Goal: Information Seeking & Learning: Learn about a topic

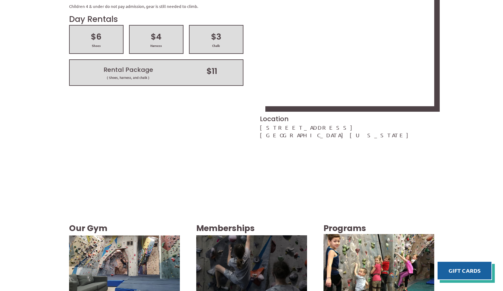
scroll to position [971, 0]
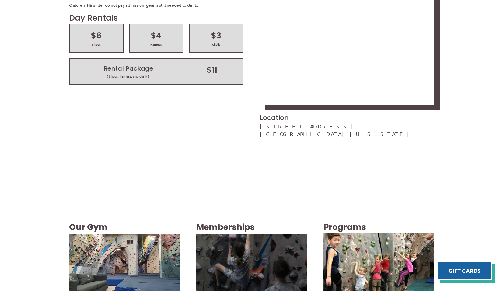
click at [137, 234] on img at bounding box center [124, 265] width 111 height 62
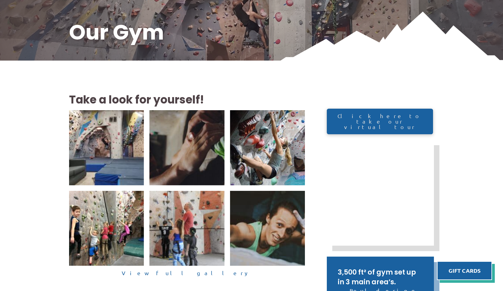
scroll to position [96, 0]
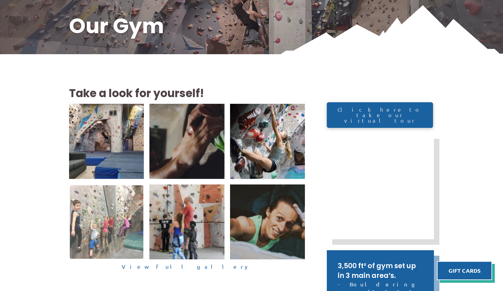
click at [108, 214] on img at bounding box center [107, 222] width 74 height 74
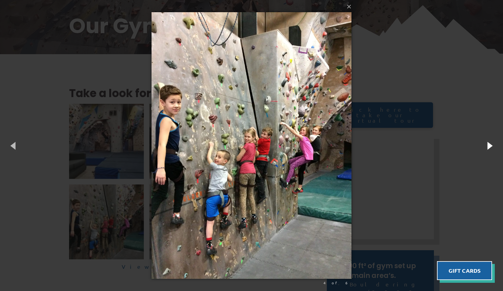
click at [486, 147] on button "button" at bounding box center [488, 145] width 27 height 33
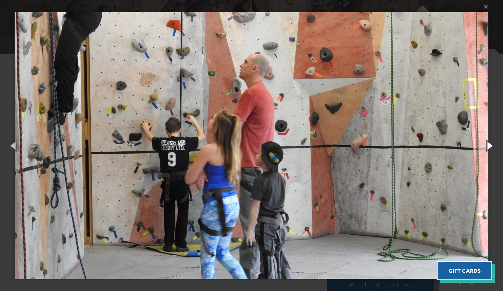
click at [485, 147] on button "button" at bounding box center [488, 145] width 27 height 33
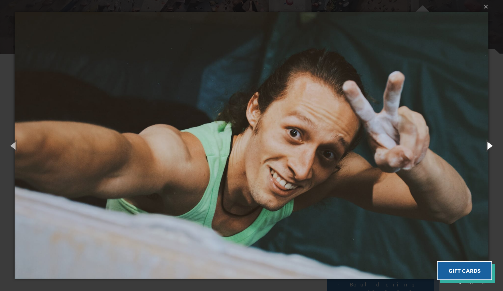
click at [485, 147] on button "button" at bounding box center [488, 145] width 27 height 33
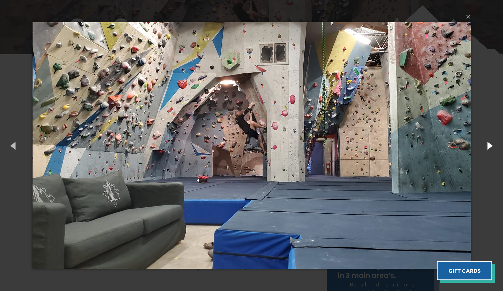
click at [486, 144] on button "button" at bounding box center [488, 145] width 27 height 33
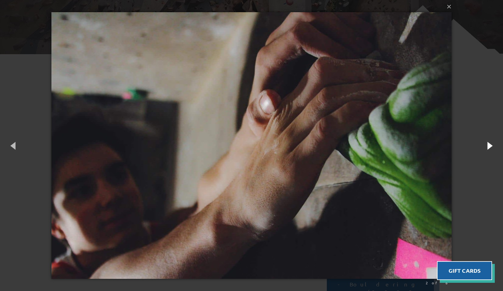
click at [486, 144] on button "button" at bounding box center [488, 145] width 27 height 33
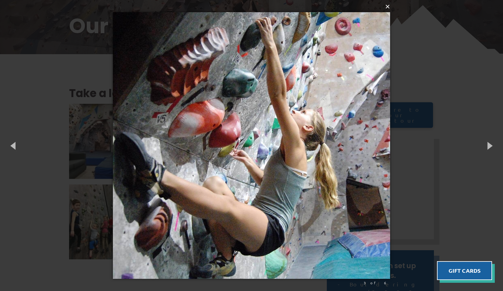
click at [390, 7] on button "×" at bounding box center [253, 6] width 277 height 13
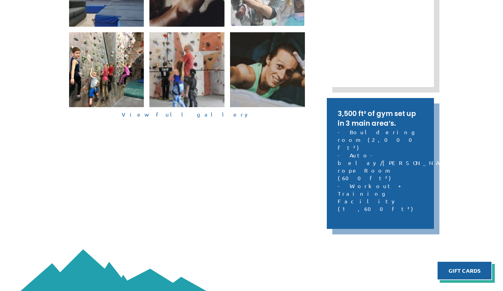
scroll to position [252, 0]
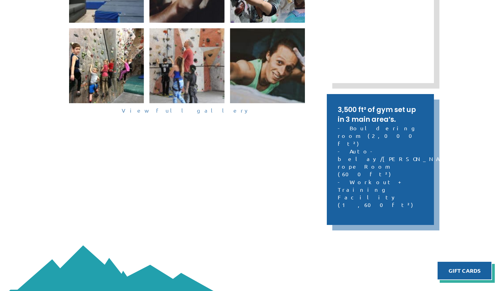
click at [193, 110] on link "View full gallery" at bounding box center [187, 110] width 236 height 9
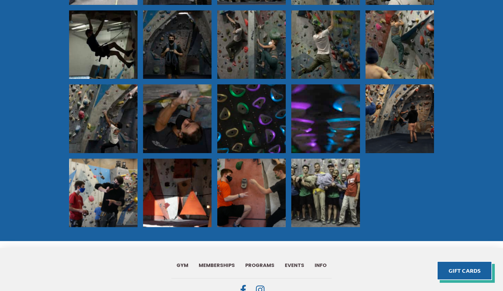
scroll to position [477, 0]
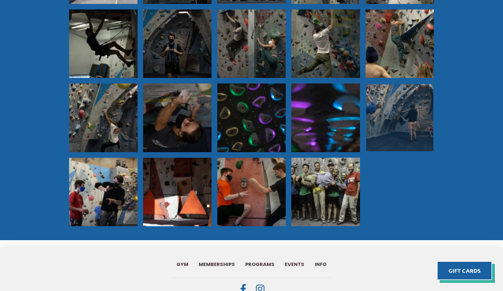
click at [381, 107] on img at bounding box center [399, 117] width 67 height 67
